Goal: Use online tool/utility: Use online tool/utility

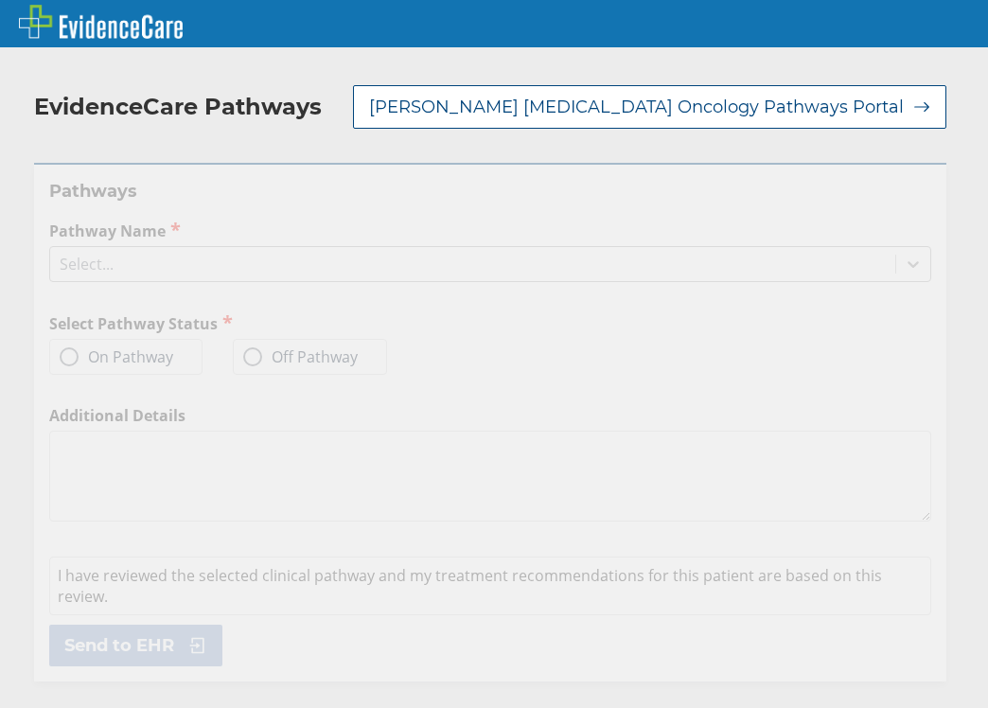
click at [903, 264] on icon at bounding box center [912, 263] width 19 height 19
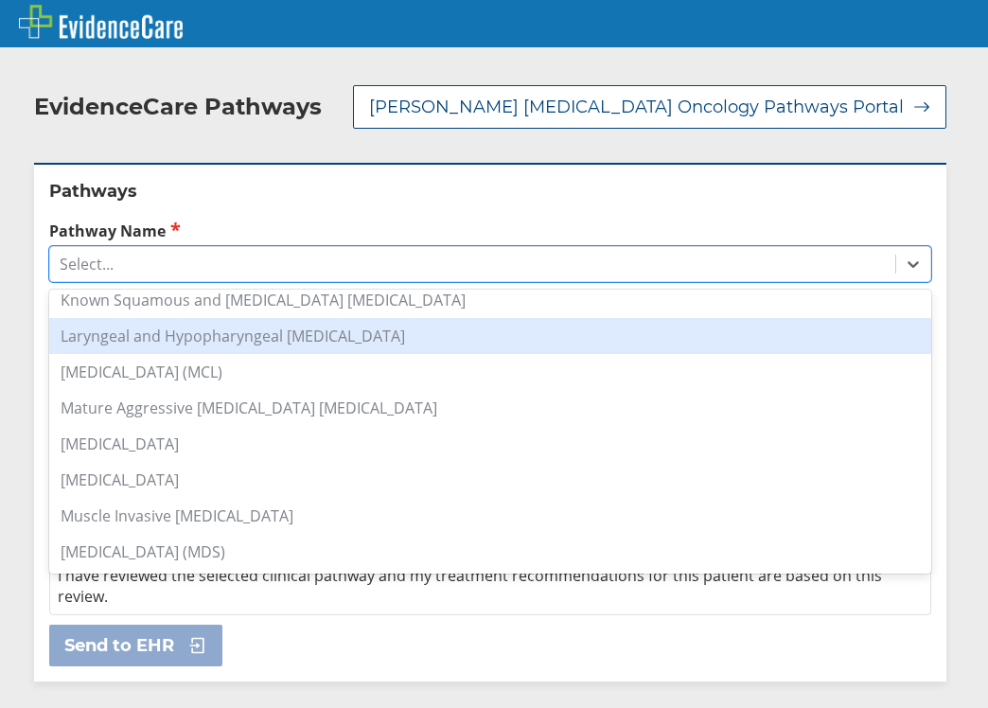
scroll to position [662, 0]
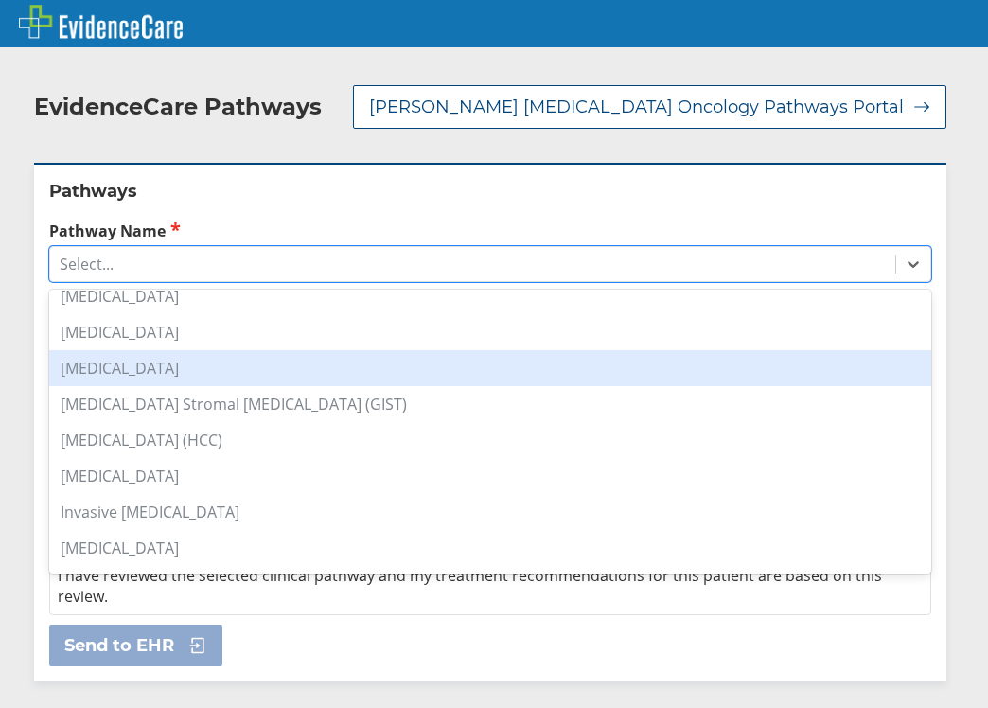
click at [134, 368] on div "[MEDICAL_DATA]" at bounding box center [490, 368] width 882 height 36
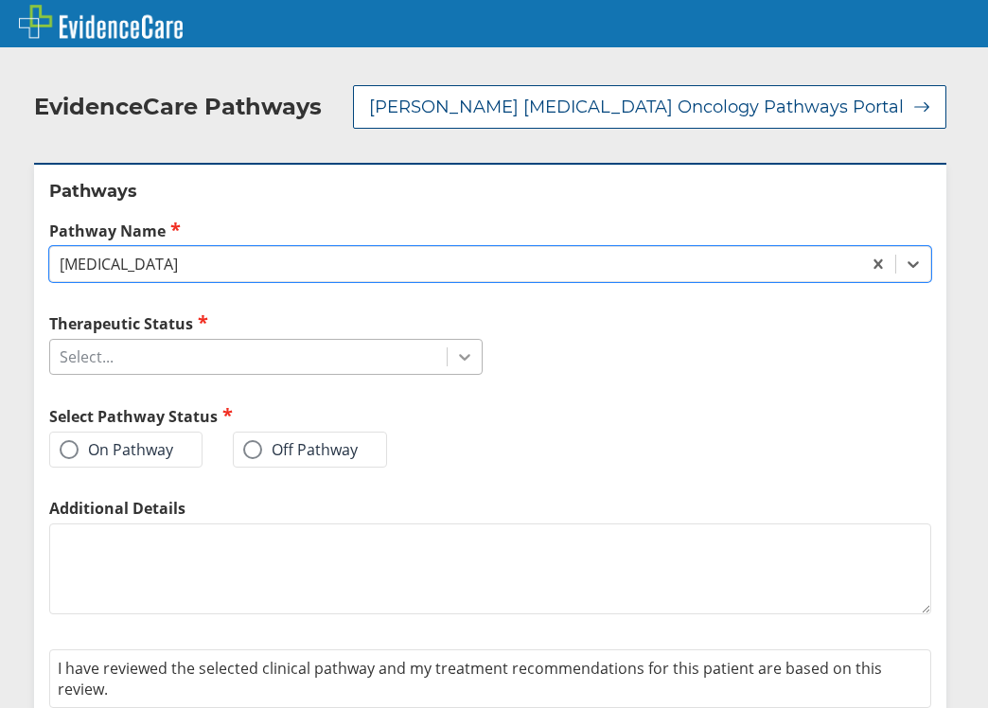
click at [473, 364] on div at bounding box center [464, 357] width 34 height 34
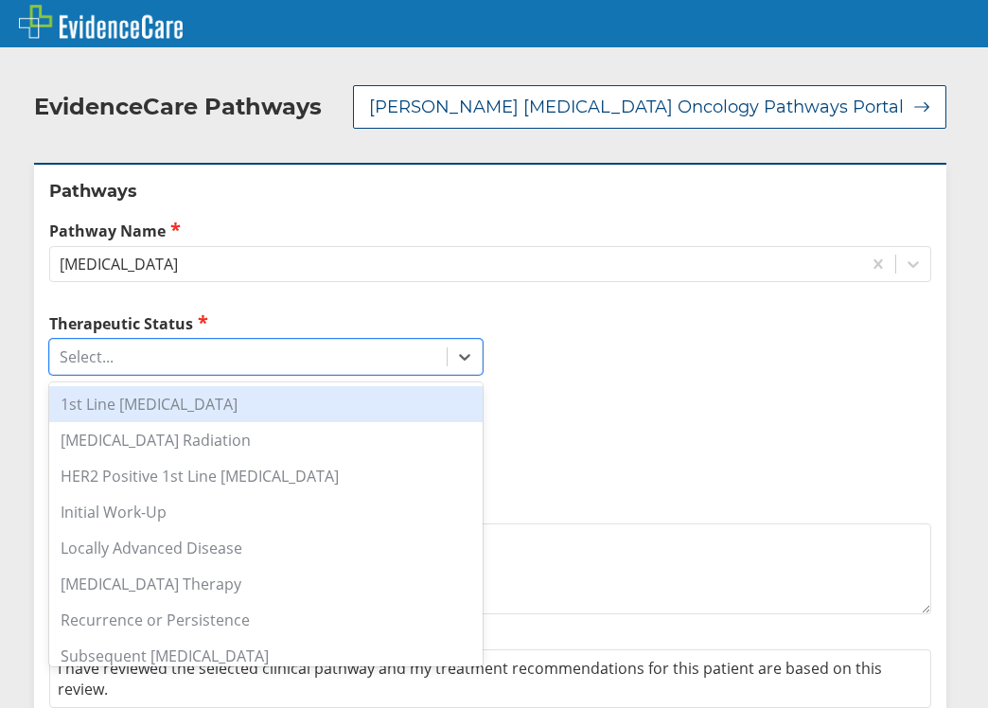
click at [296, 404] on div "1st Line [MEDICAL_DATA]" at bounding box center [265, 404] width 433 height 36
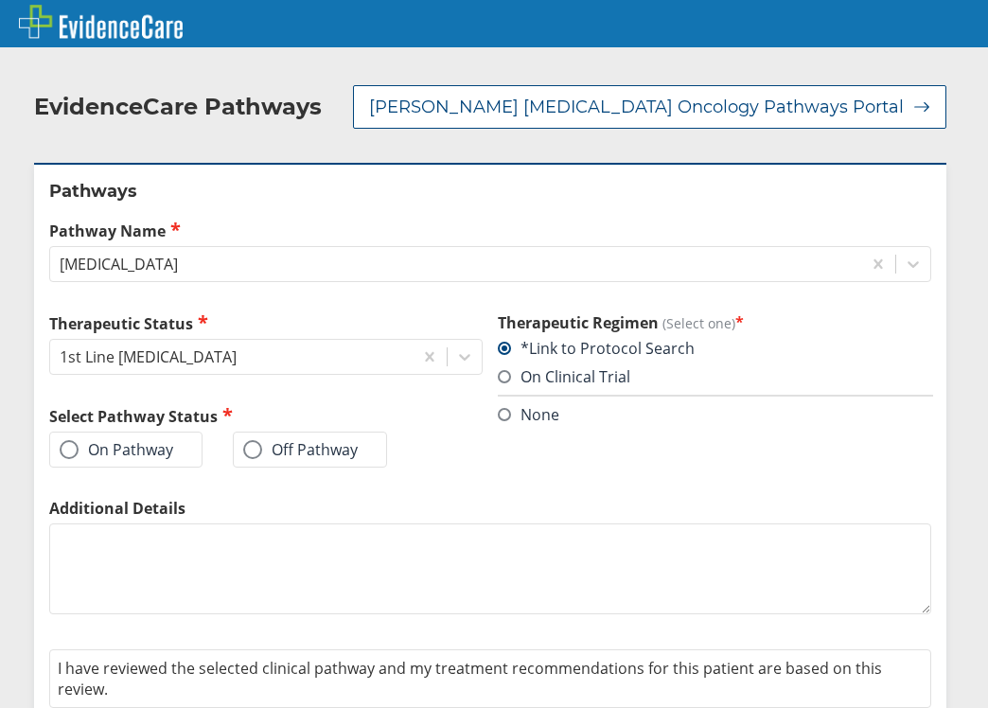
click at [127, 453] on label "On Pathway" at bounding box center [117, 449] width 114 height 19
click at [0, 0] on input "On Pathway" at bounding box center [0, 0] width 0 height 0
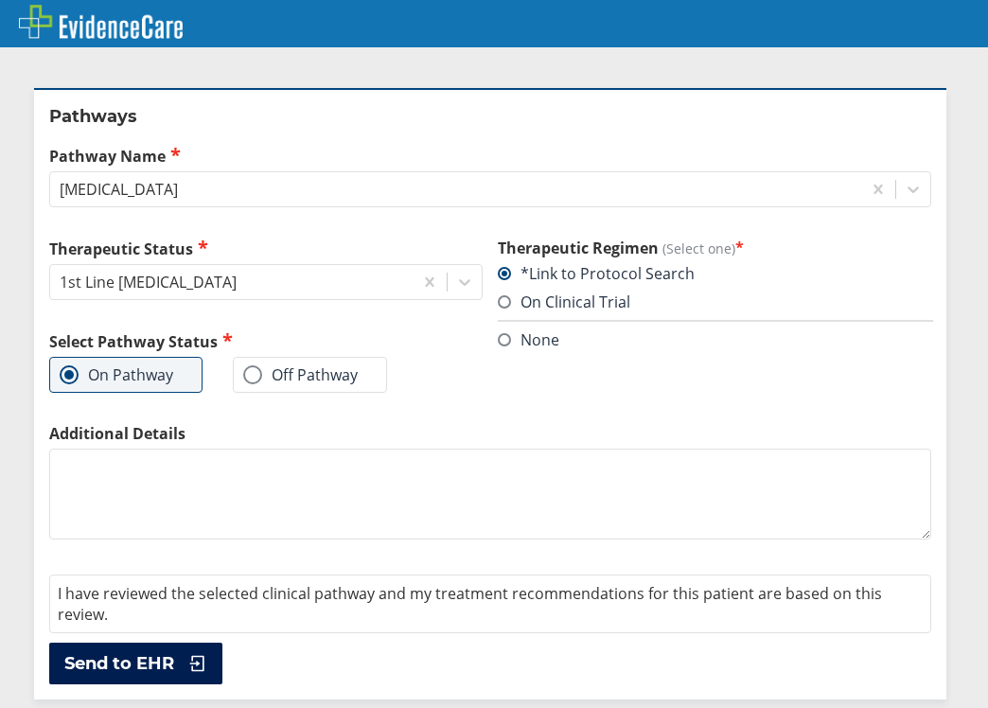
click at [161, 679] on button "Send to EHR" at bounding box center [135, 663] width 173 height 42
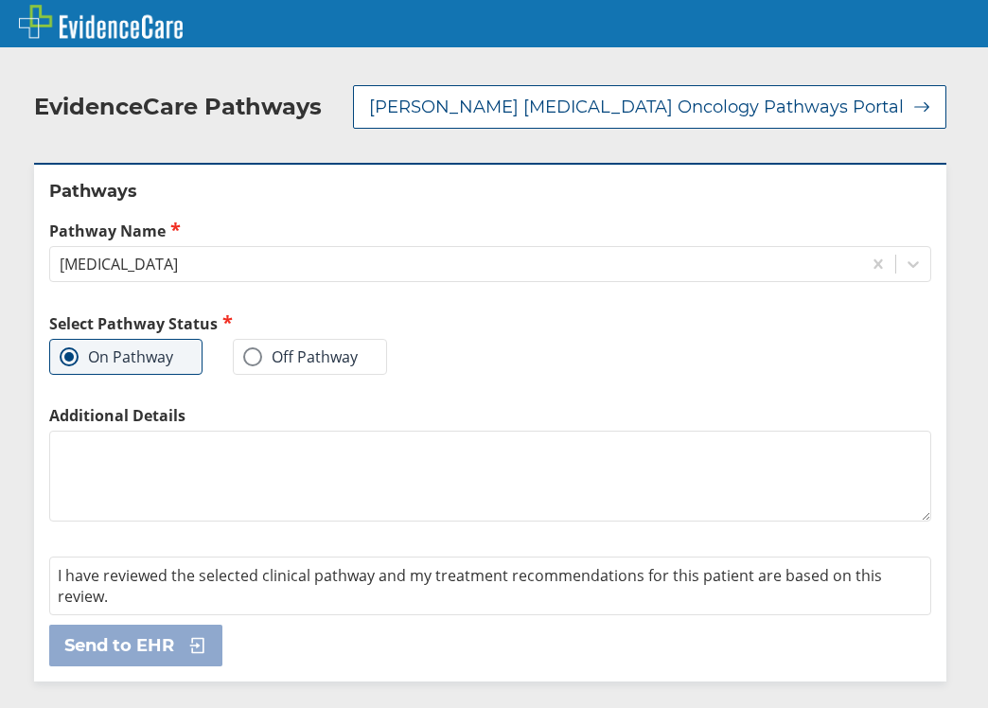
scroll to position [0, 0]
